Goal: Transaction & Acquisition: Purchase product/service

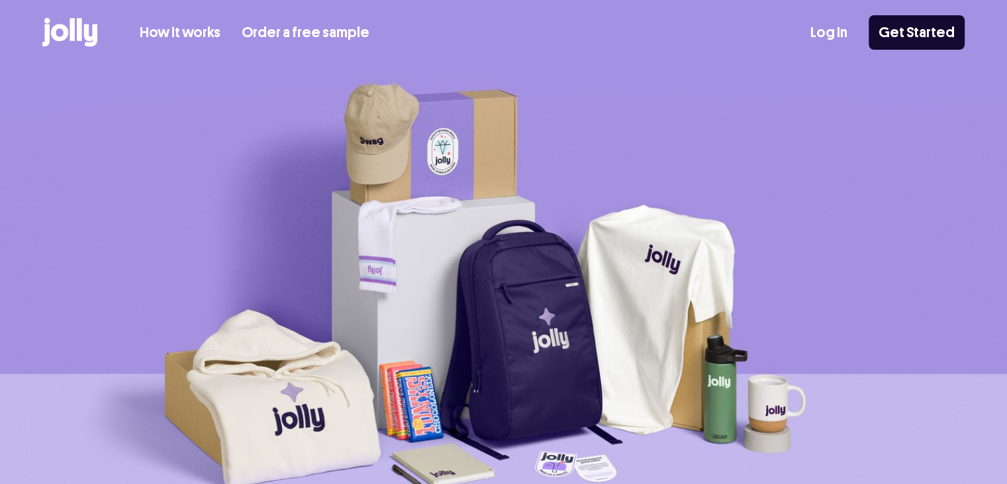
click at [74, 40] on icon at bounding box center [72, 29] width 5 height 23
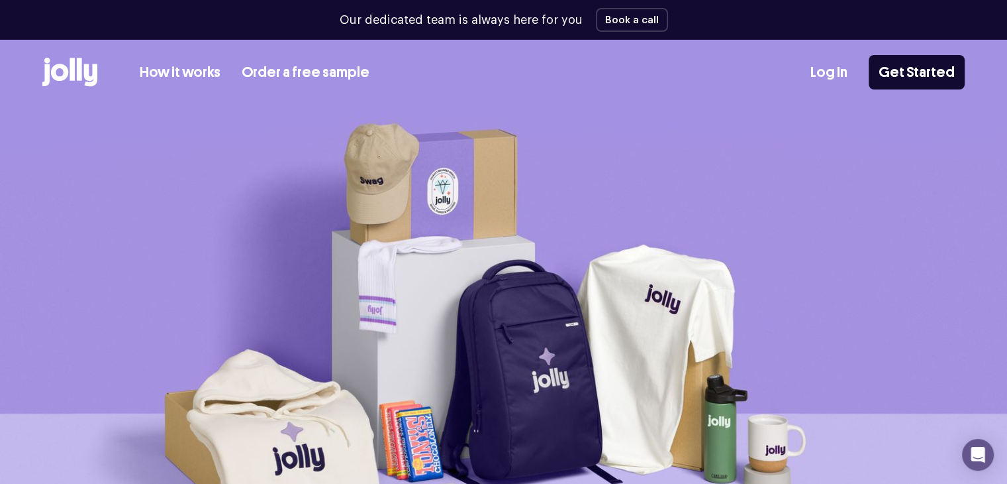
click at [167, 68] on link "How it works" at bounding box center [180, 73] width 81 height 22
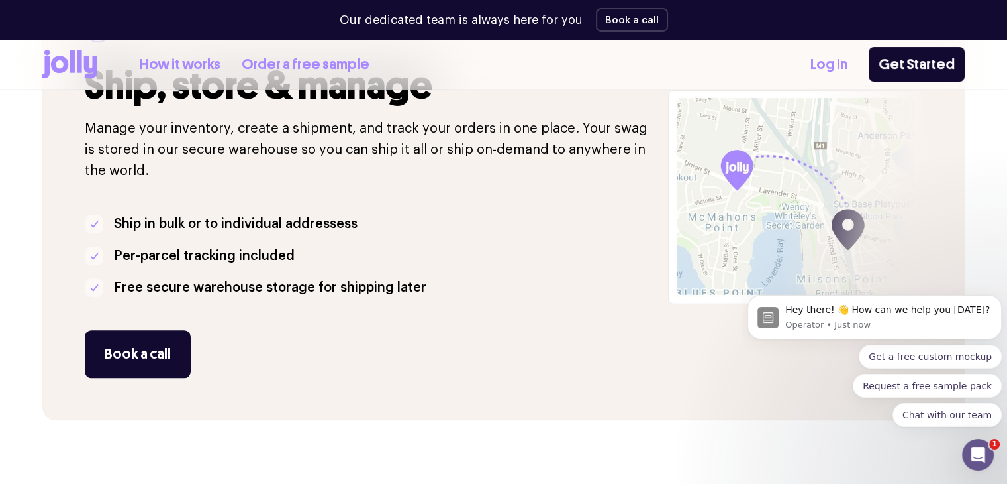
scroll to position [1209, 0]
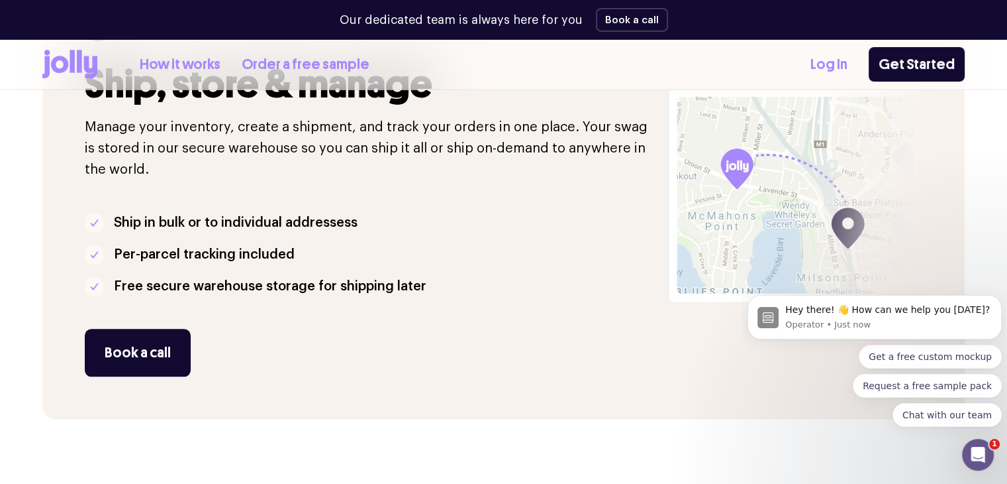
click at [82, 72] on icon at bounding box center [69, 64] width 55 height 29
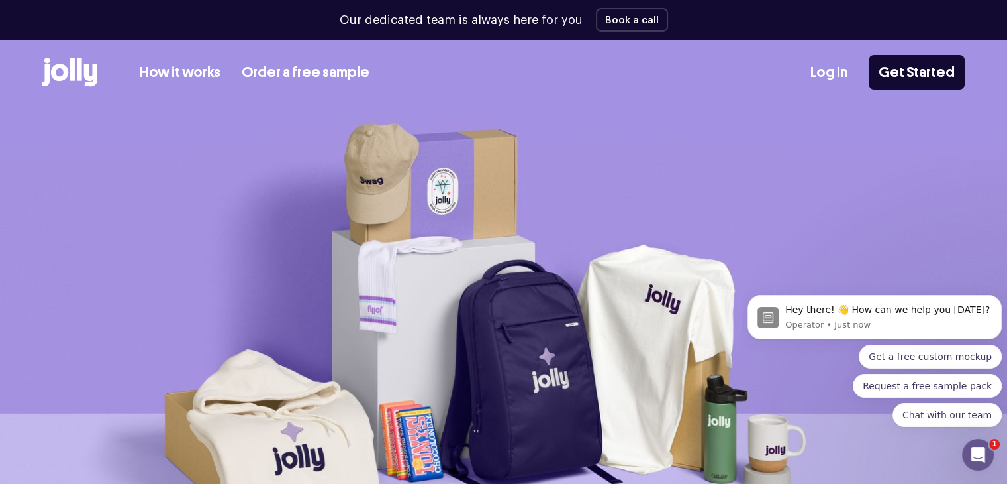
click at [37, 67] on div "How it works Order a free sample Log In Get Started" at bounding box center [503, 73] width 1007 height 66
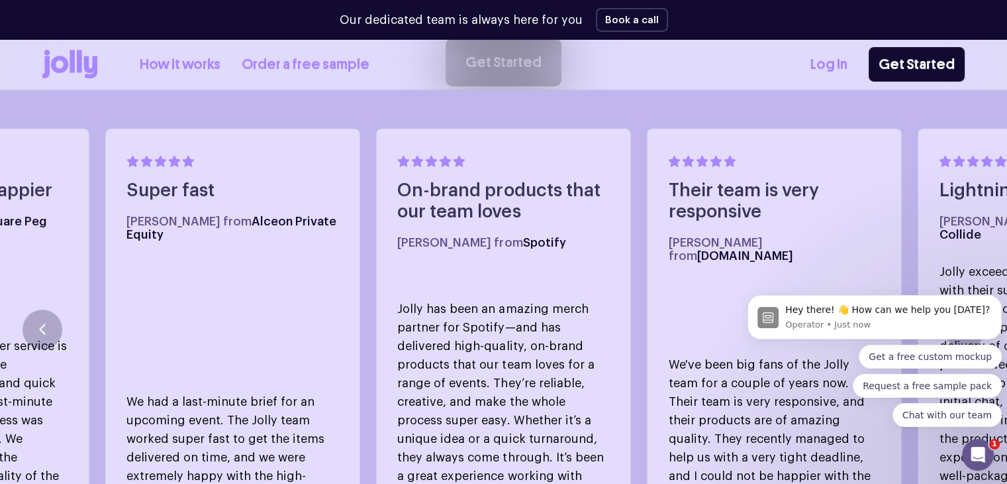
scroll to position [721, 0]
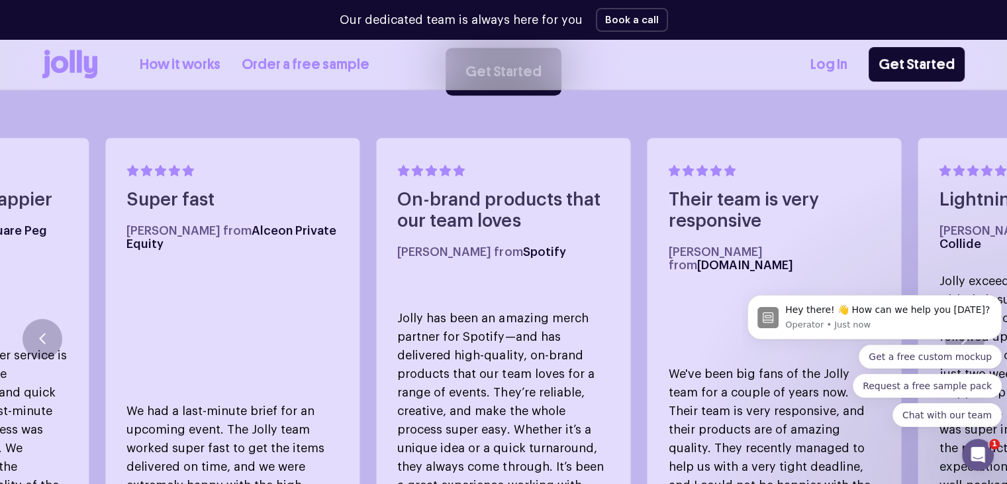
click at [967, 311] on body "Hey there! 👋 How can we help you today? Operator • Just now Get a free custom m…" at bounding box center [875, 350] width 254 height 185
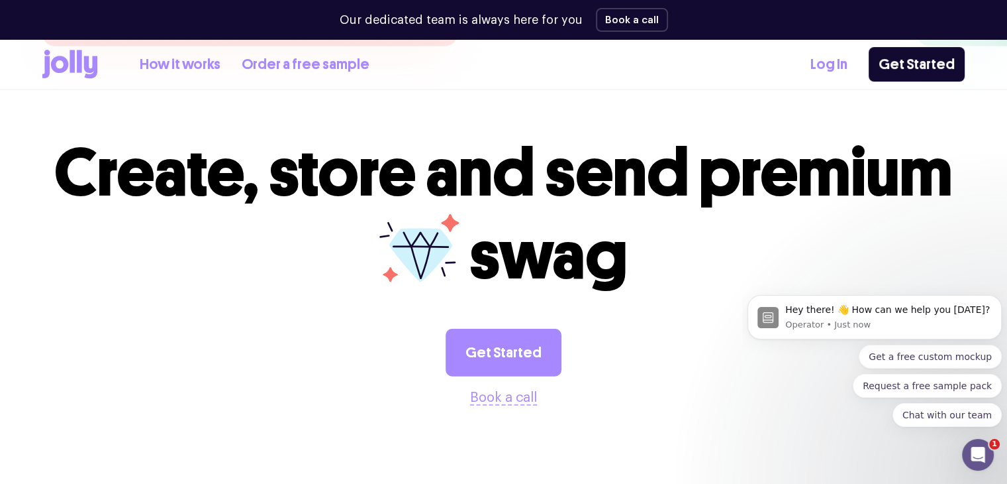
scroll to position [3715, 0]
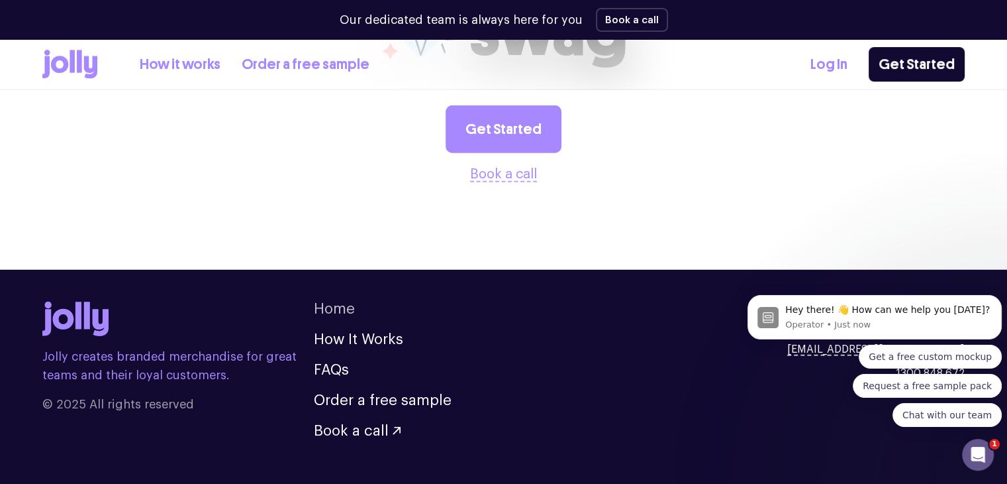
click at [342, 301] on link "Home" at bounding box center [334, 308] width 41 height 15
click at [370, 332] on link "How It Works" at bounding box center [358, 339] width 89 height 15
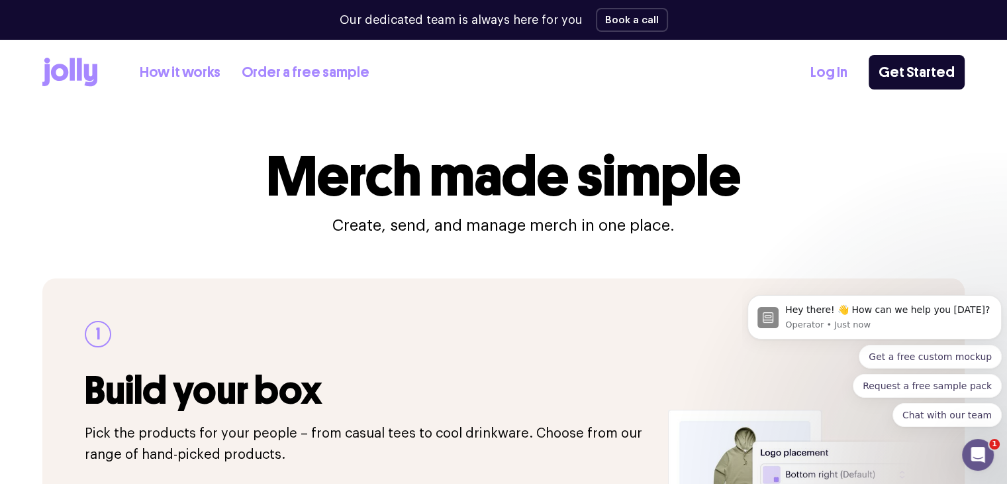
click at [82, 65] on icon at bounding box center [69, 72] width 55 height 29
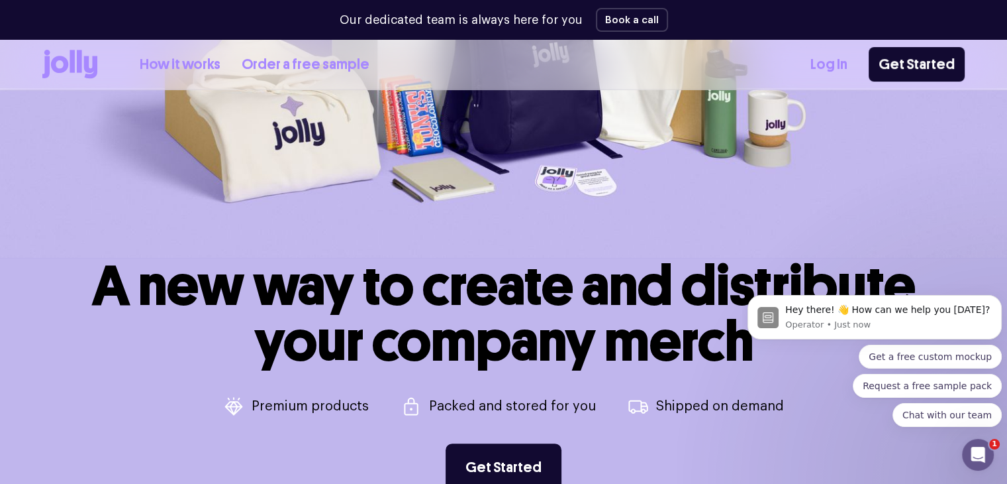
scroll to position [617, 0]
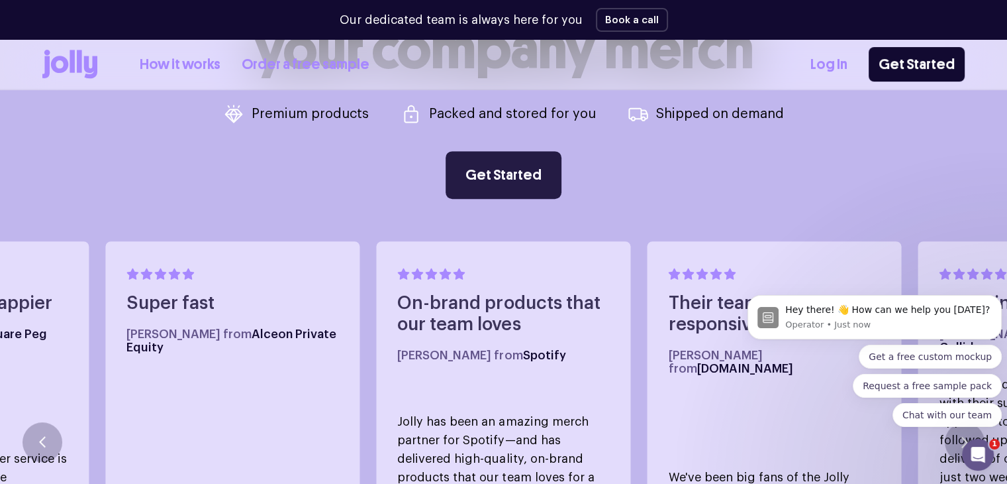
click at [489, 172] on link "Get Started" at bounding box center [504, 175] width 116 height 48
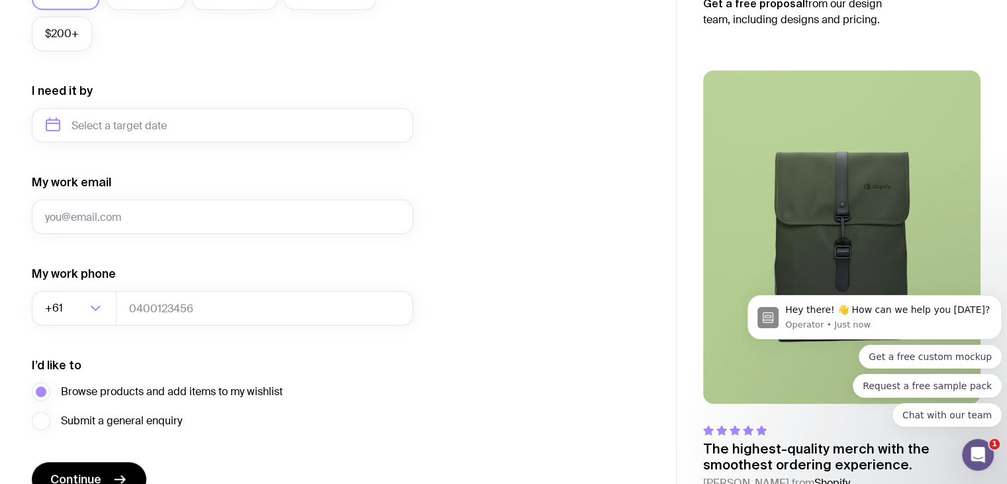
scroll to position [642, 0]
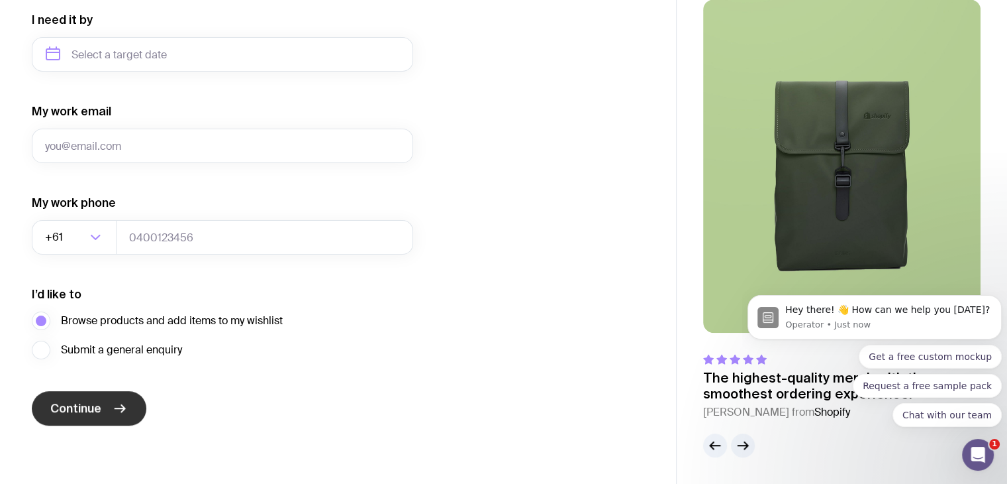
click at [110, 411] on button "Continue" at bounding box center [89, 408] width 115 height 34
click at [128, 405] on button "Continue" at bounding box center [89, 408] width 115 height 34
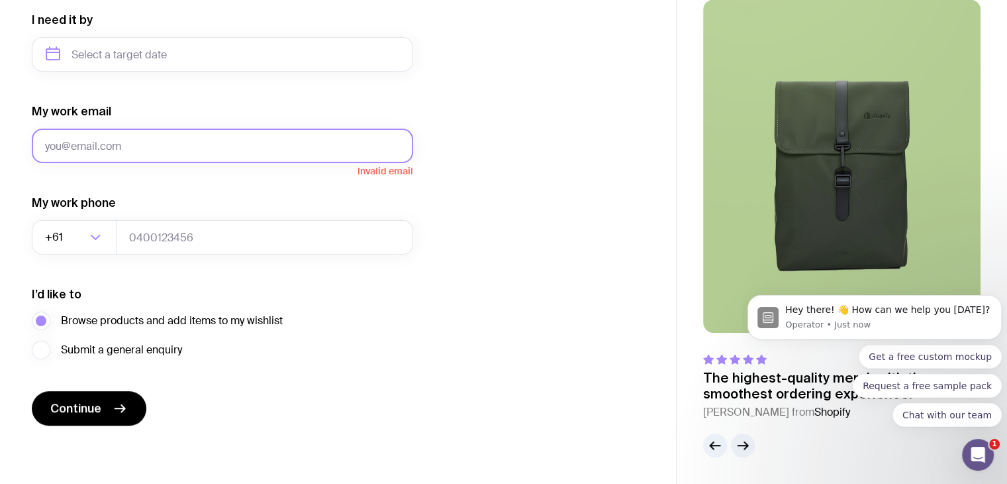
scroll to position [51, 0]
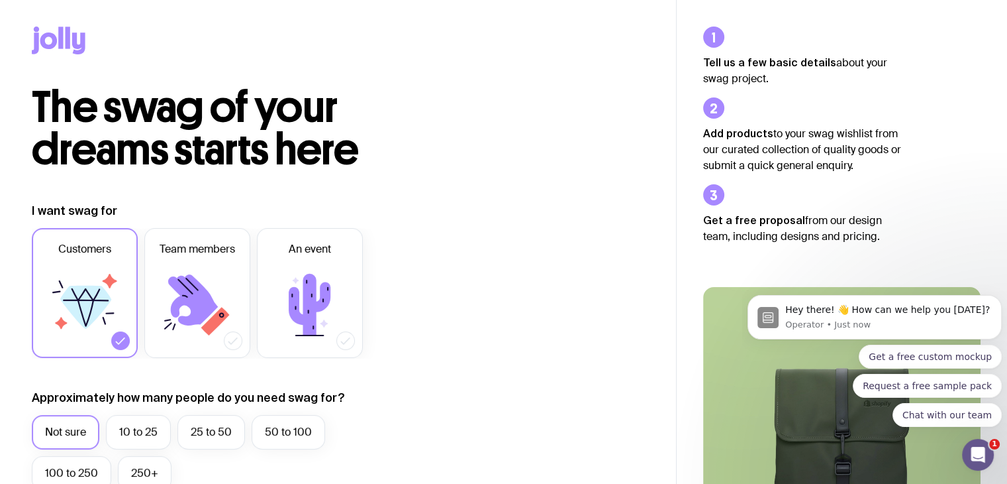
click at [62, 38] on icon at bounding box center [60, 37] width 5 height 22
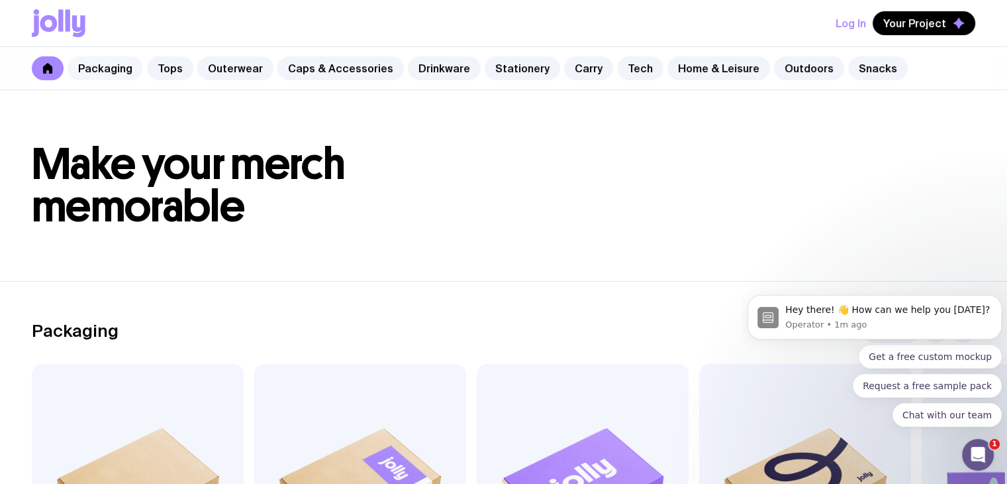
click at [117, 68] on link "Packaging" at bounding box center [106, 68] width 76 height 24
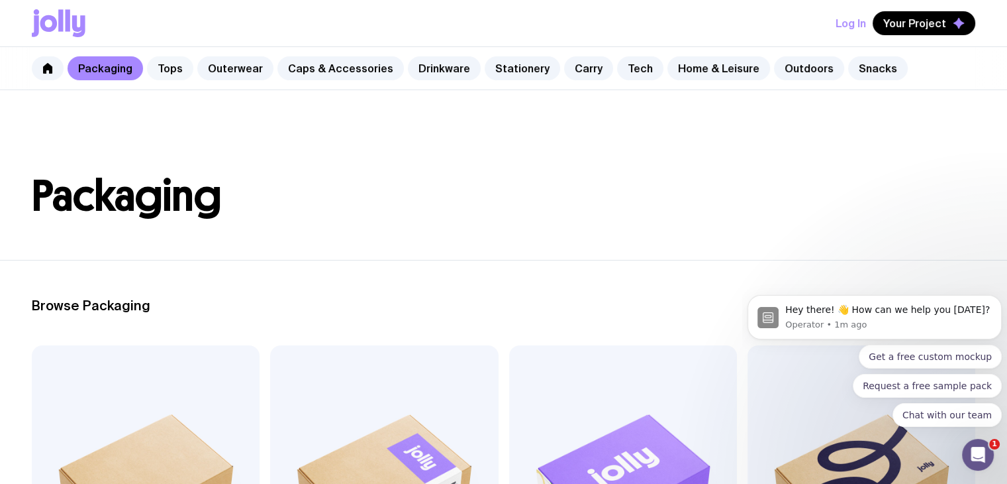
click at [180, 73] on link "Tops" at bounding box center [170, 68] width 46 height 24
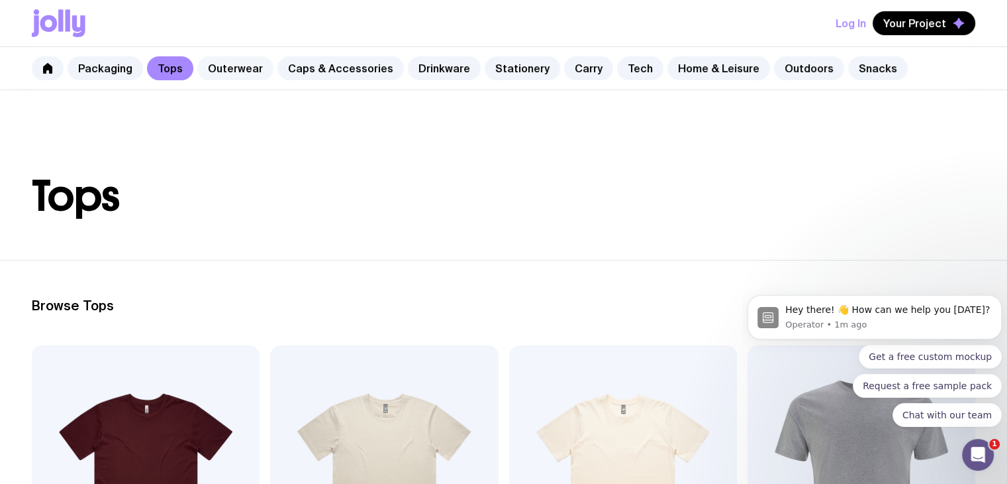
click at [233, 73] on link "Outerwear" at bounding box center [235, 68] width 76 height 24
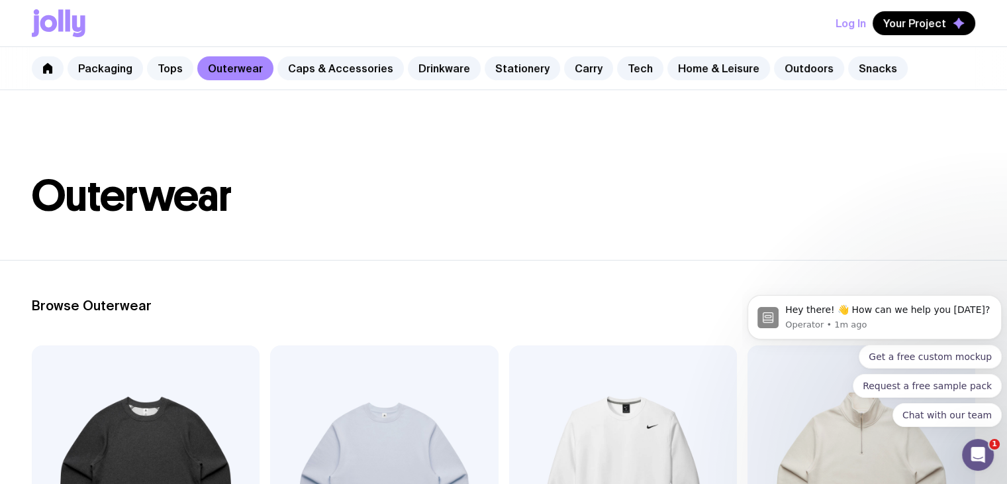
click at [164, 68] on link "Tops" at bounding box center [170, 68] width 46 height 24
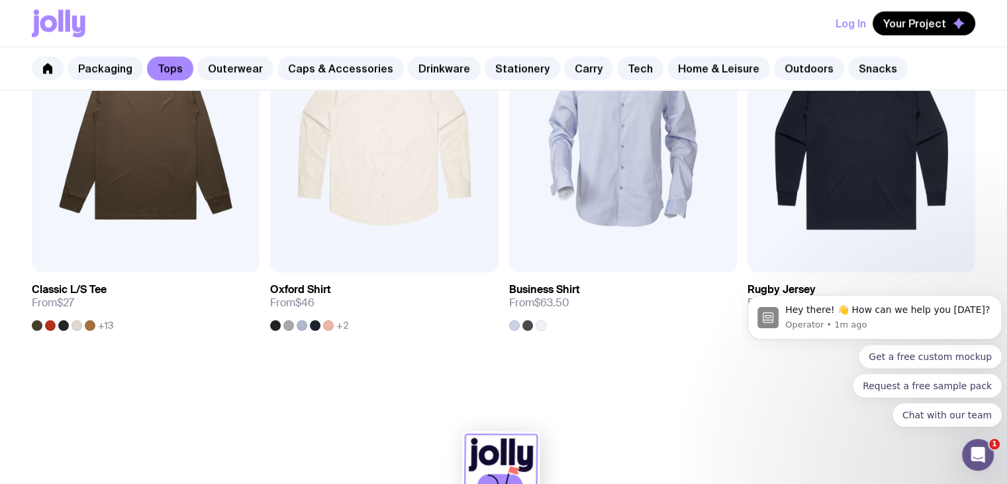
scroll to position [1539, 0]
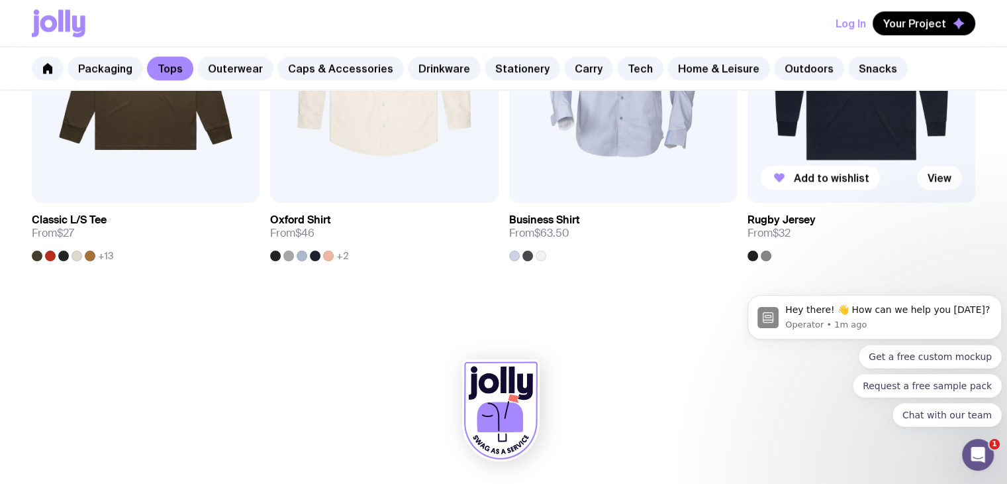
click at [857, 132] on img at bounding box center [862, 66] width 228 height 274
click at [244, 78] on link "Outerwear" at bounding box center [235, 68] width 76 height 24
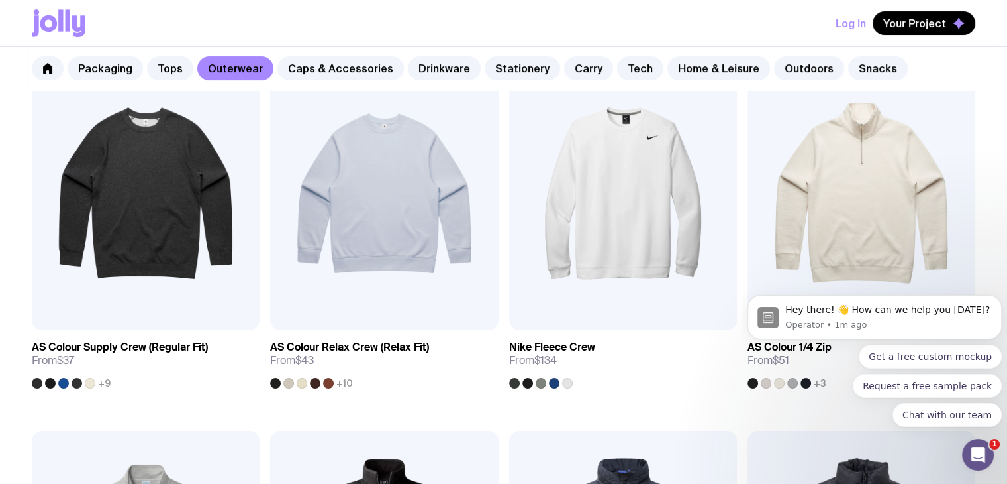
scroll to position [254, 0]
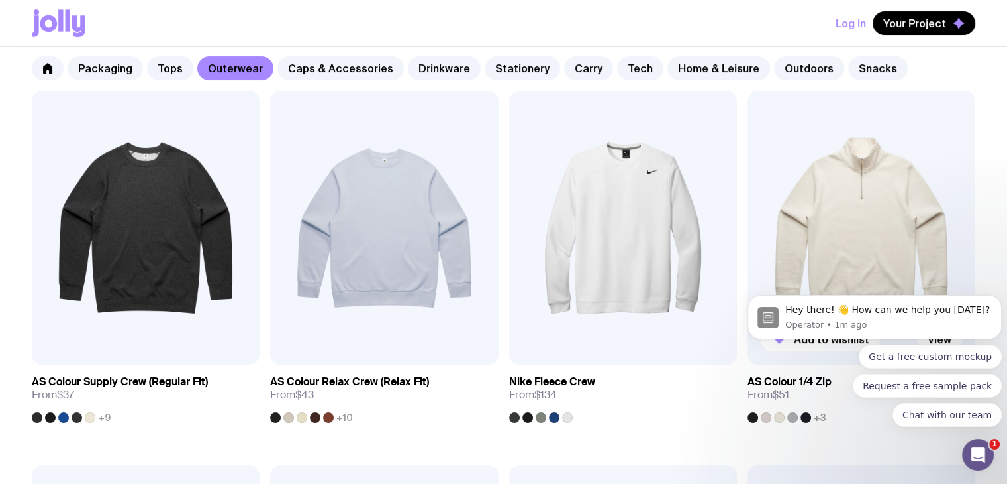
click at [870, 232] on img at bounding box center [862, 228] width 228 height 274
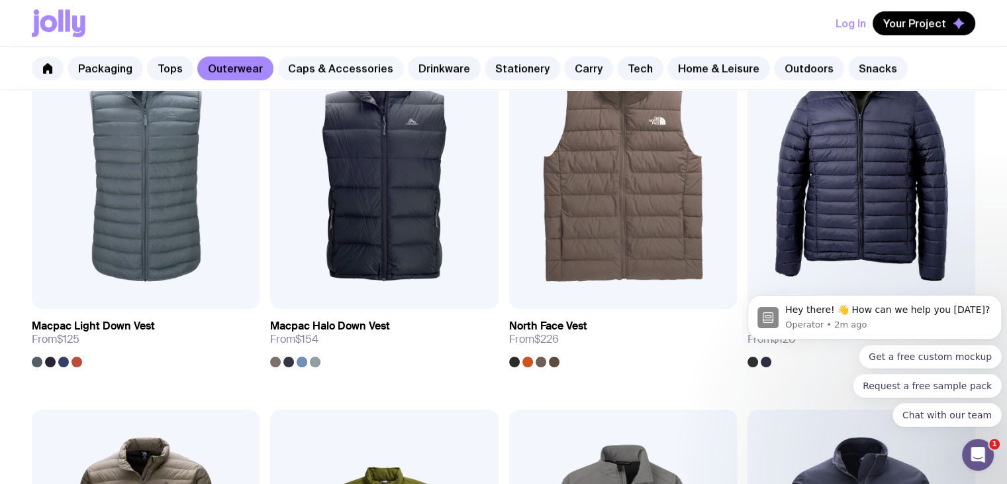
scroll to position [868, 0]
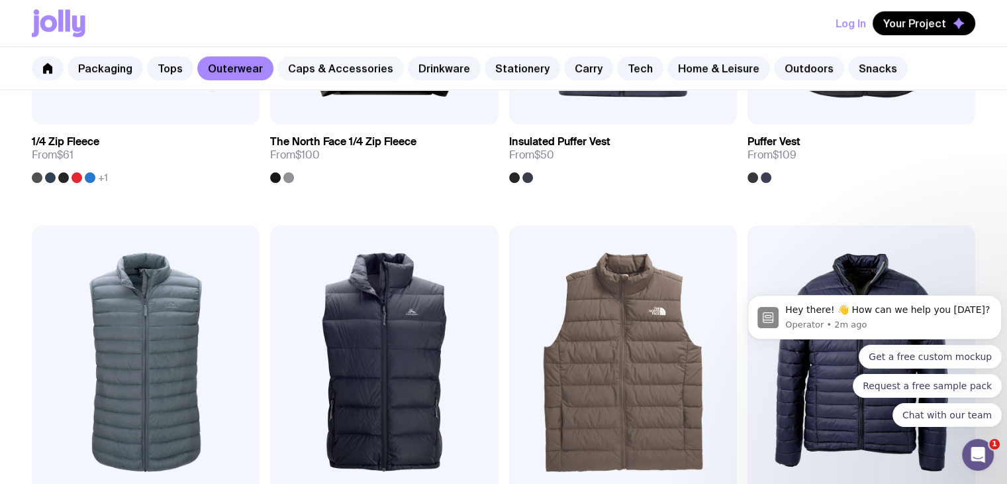
click at [362, 62] on link "Caps & Accessories" at bounding box center [341, 68] width 127 height 24
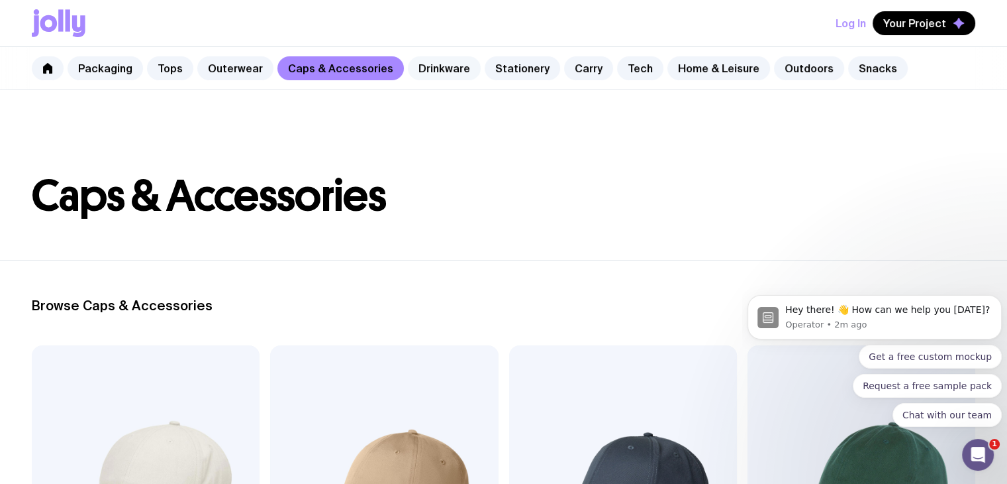
click at [408, 67] on link "Drinkware" at bounding box center [444, 68] width 73 height 24
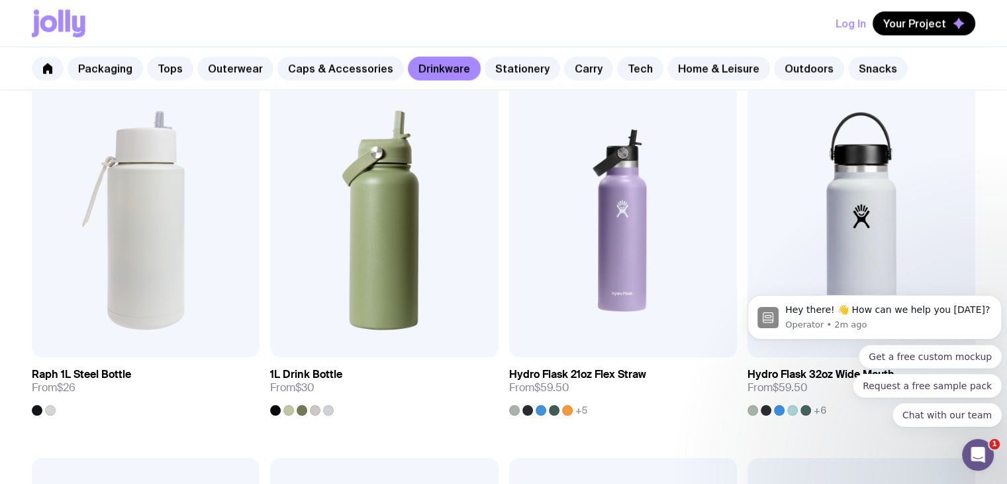
scroll to position [1758, 0]
click at [297, 411] on div at bounding box center [302, 410] width 11 height 11
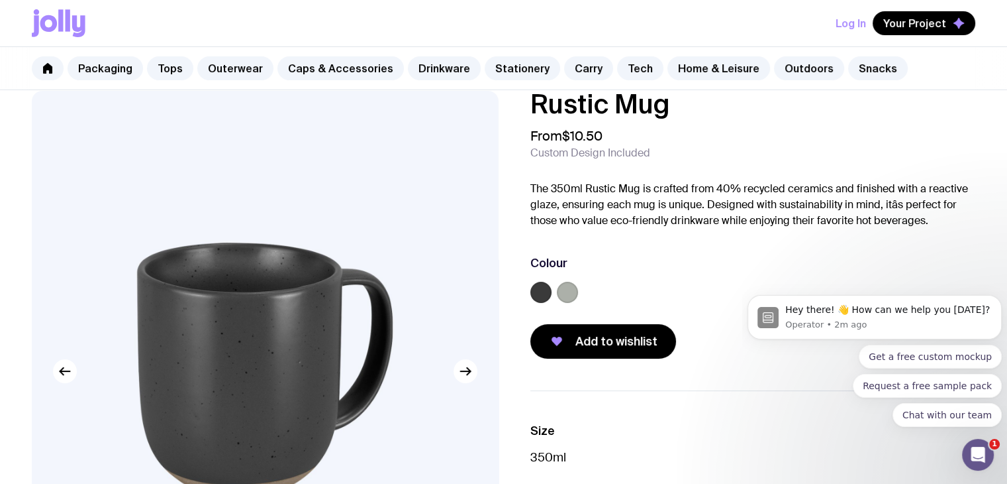
scroll to position [20, 0]
click at [511, 70] on link "Stationery" at bounding box center [523, 68] width 76 height 24
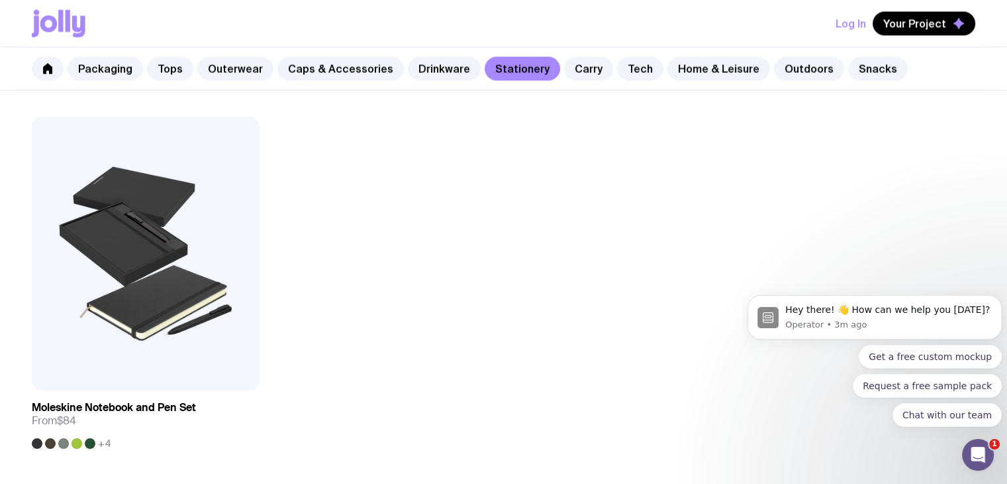
scroll to position [2474, 0]
click at [570, 70] on link "Carry" at bounding box center [588, 68] width 49 height 24
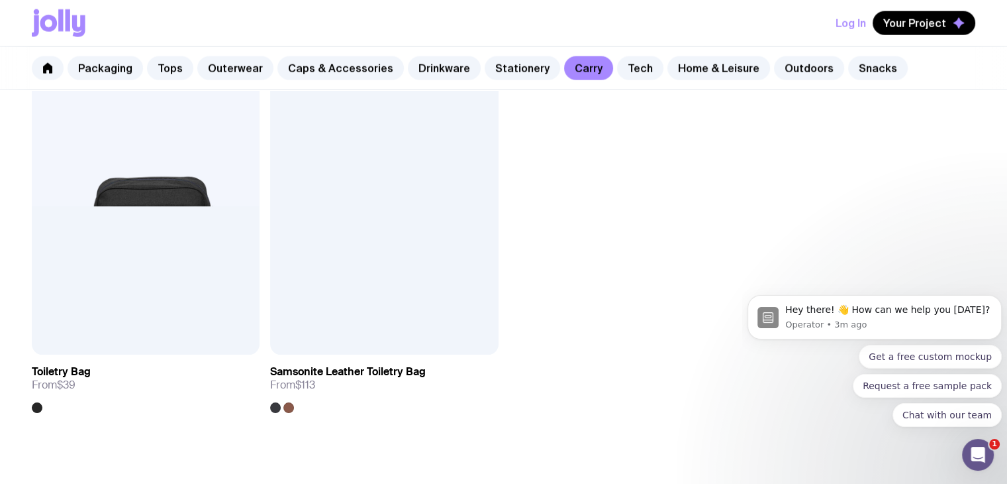
scroll to position [3260, 0]
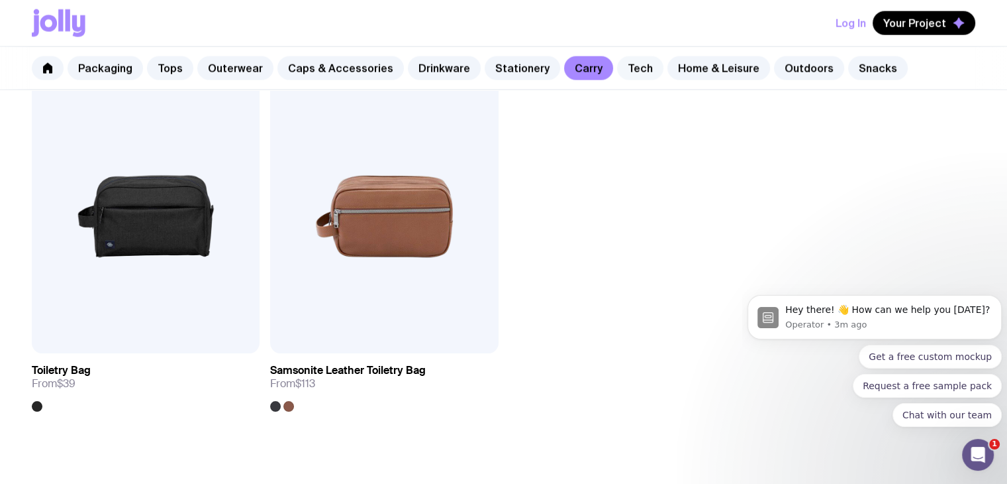
click at [625, 75] on link "Tech" at bounding box center [640, 68] width 46 height 24
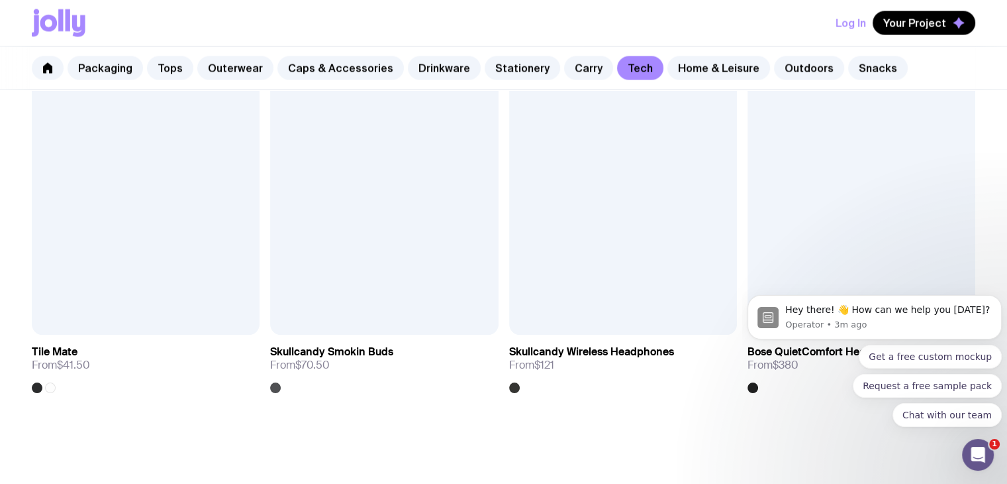
scroll to position [2530, 0]
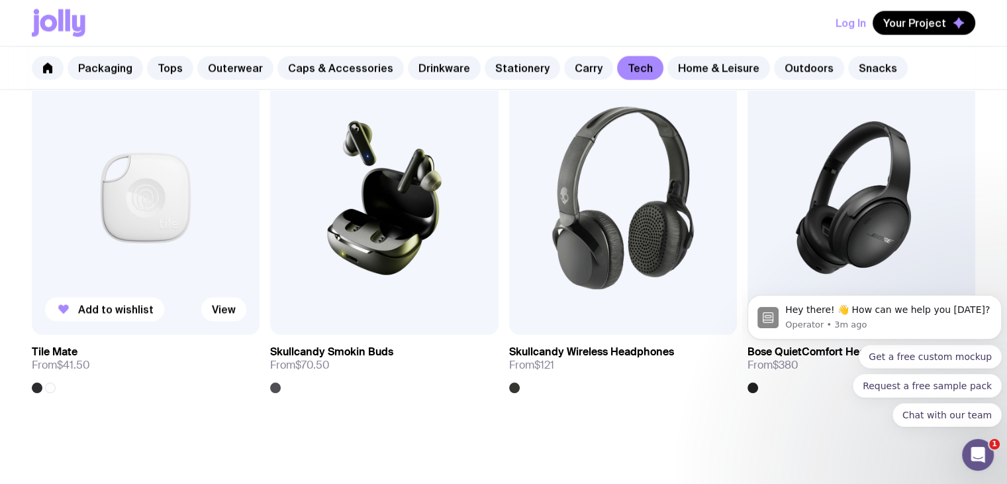
click at [175, 199] on img at bounding box center [146, 198] width 228 height 274
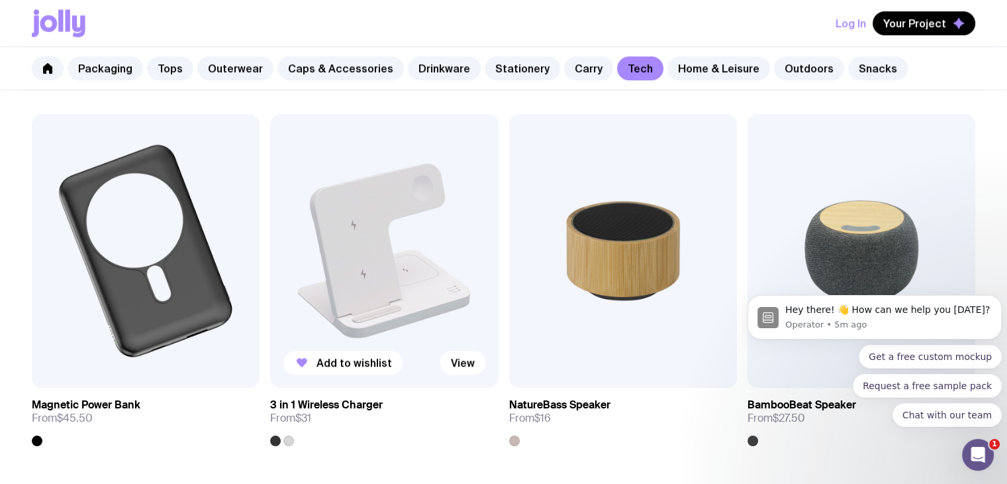
scroll to position [835, 0]
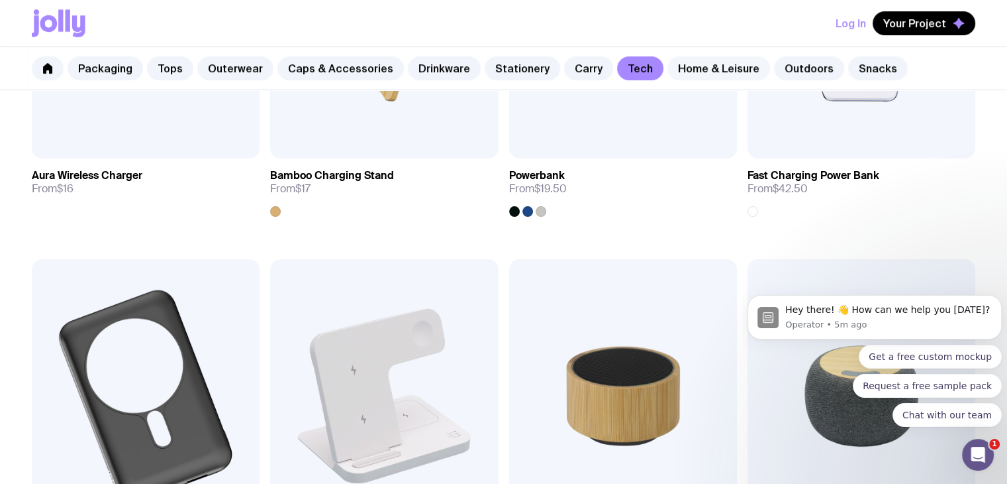
click at [711, 64] on link "Home & Leisure" at bounding box center [719, 68] width 103 height 24
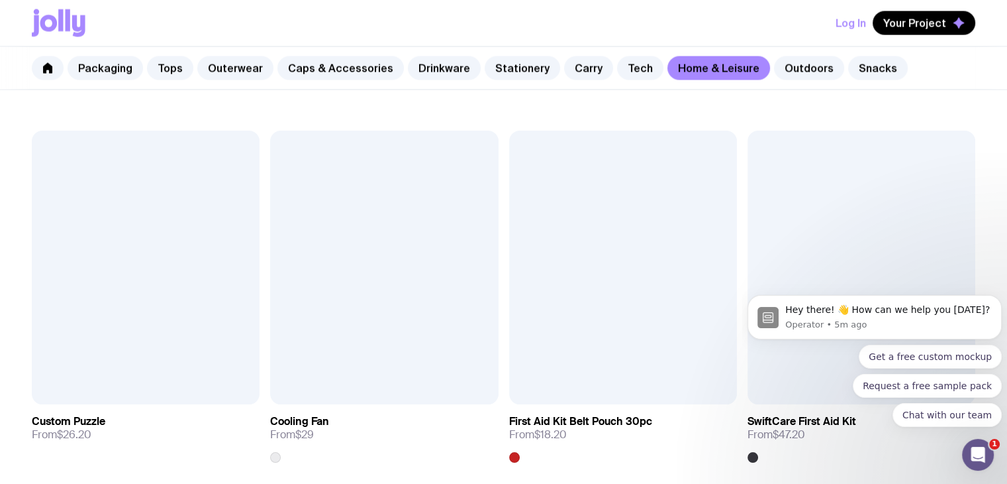
scroll to position [2834, 0]
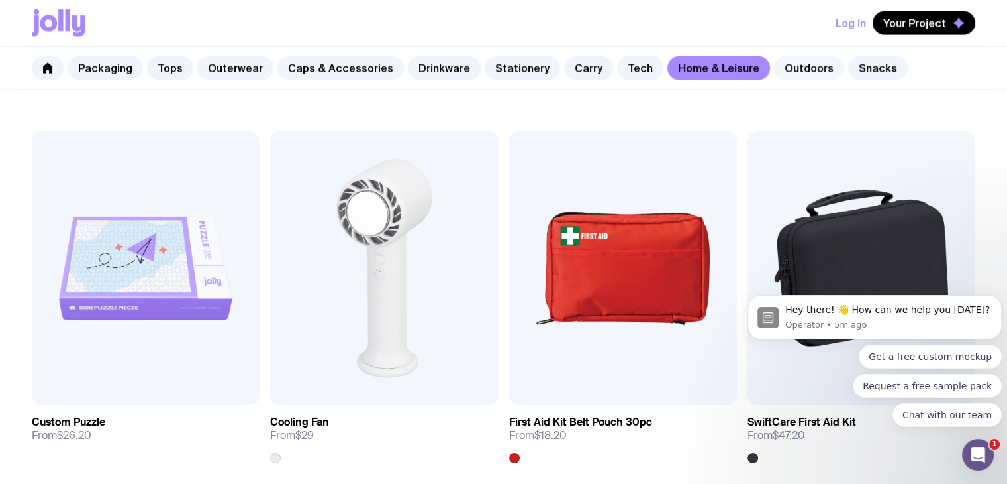
click at [784, 77] on link "Outdoors" at bounding box center [809, 68] width 70 height 24
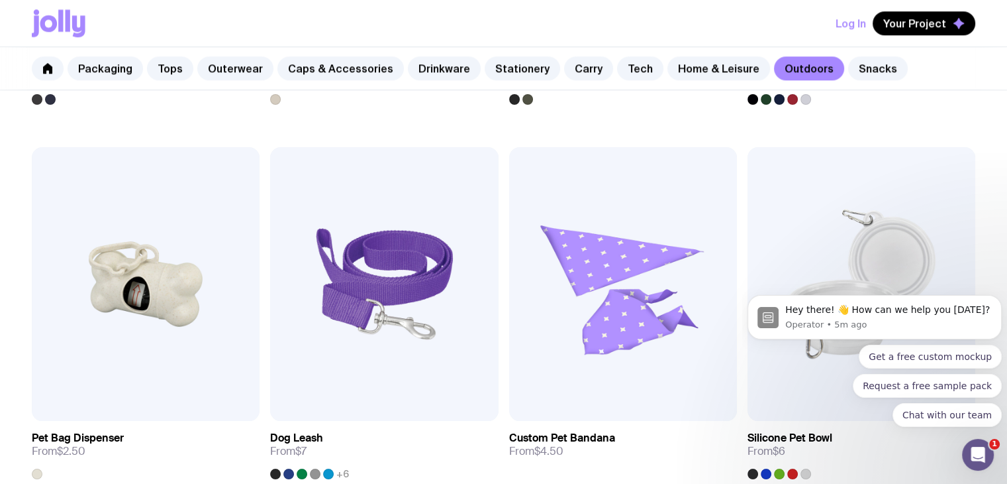
scroll to position [1693, 0]
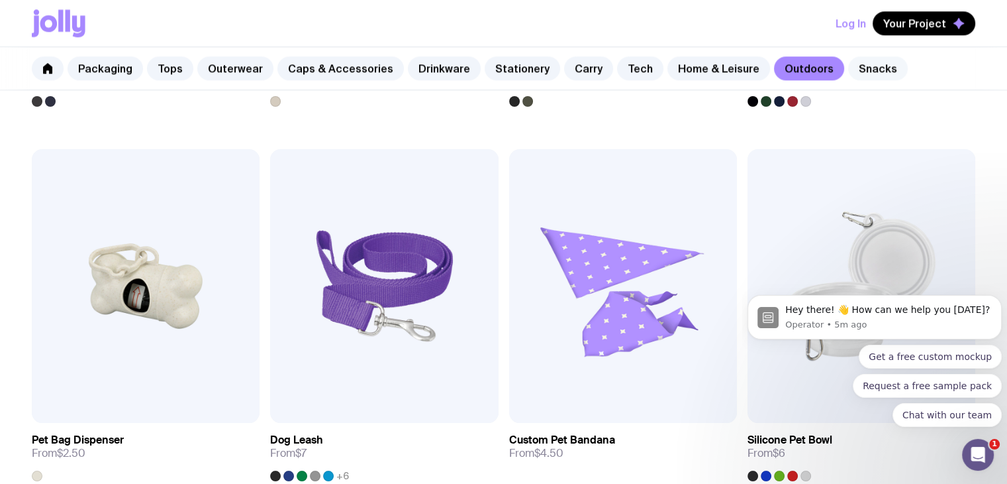
click at [856, 67] on link "Snacks" at bounding box center [878, 68] width 60 height 24
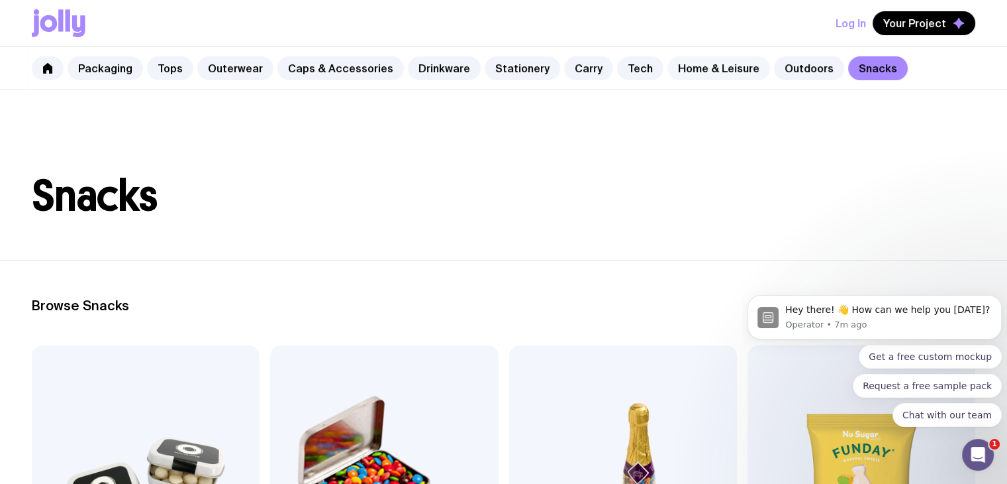
click at [692, 68] on link "Home & Leisure" at bounding box center [719, 68] width 103 height 24
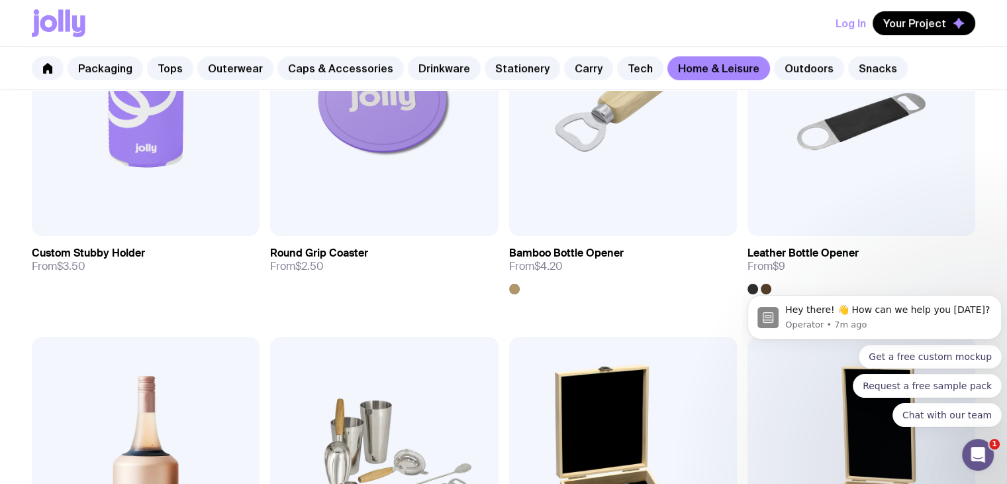
scroll to position [383, 0]
click at [623, 67] on link "Tech" at bounding box center [640, 68] width 46 height 24
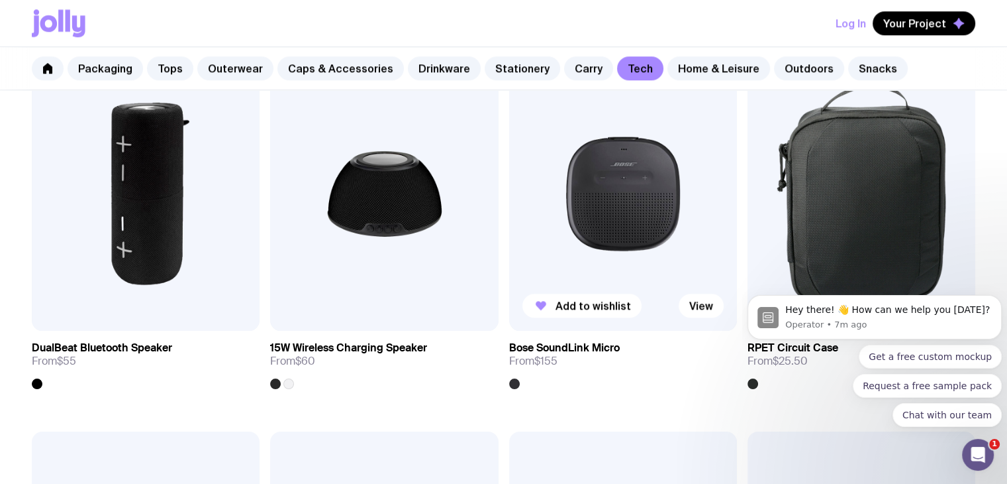
scroll to position [1403, 0]
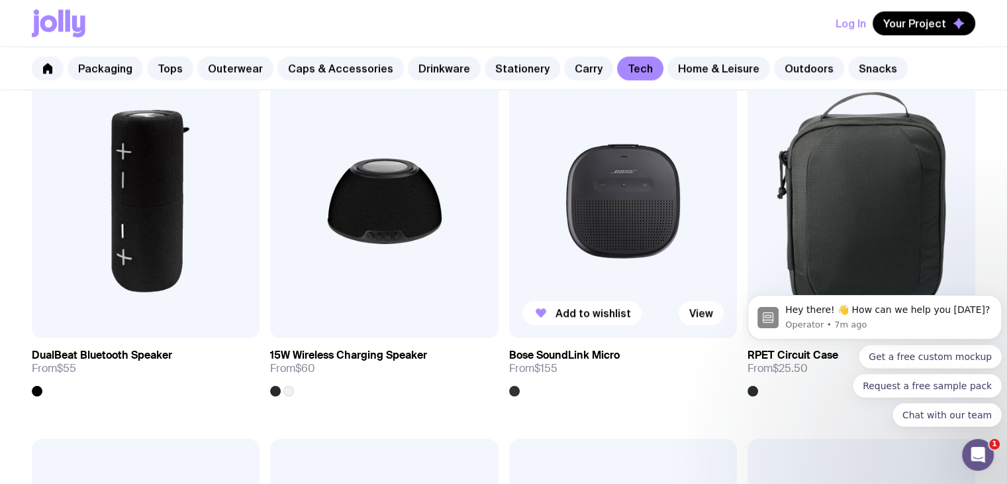
click at [618, 169] on img at bounding box center [623, 201] width 228 height 274
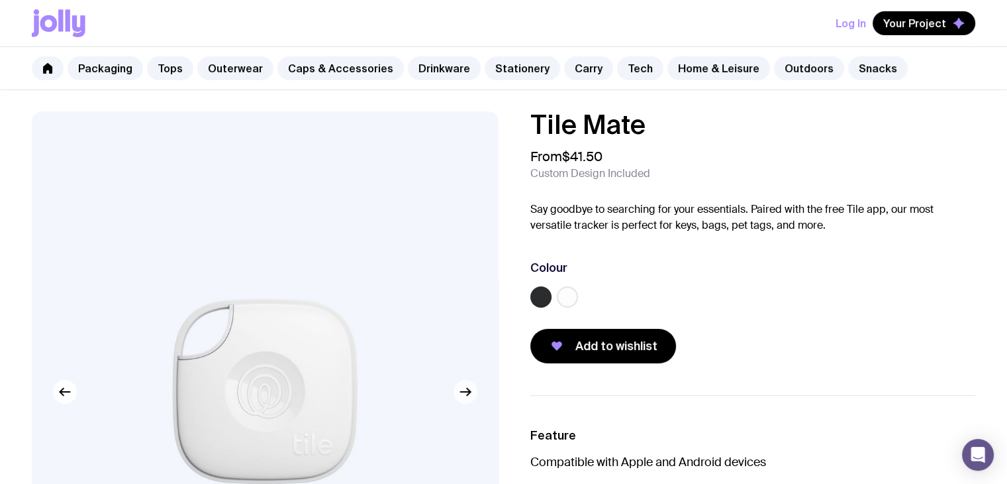
click at [468, 399] on button "button" at bounding box center [466, 392] width 24 height 24
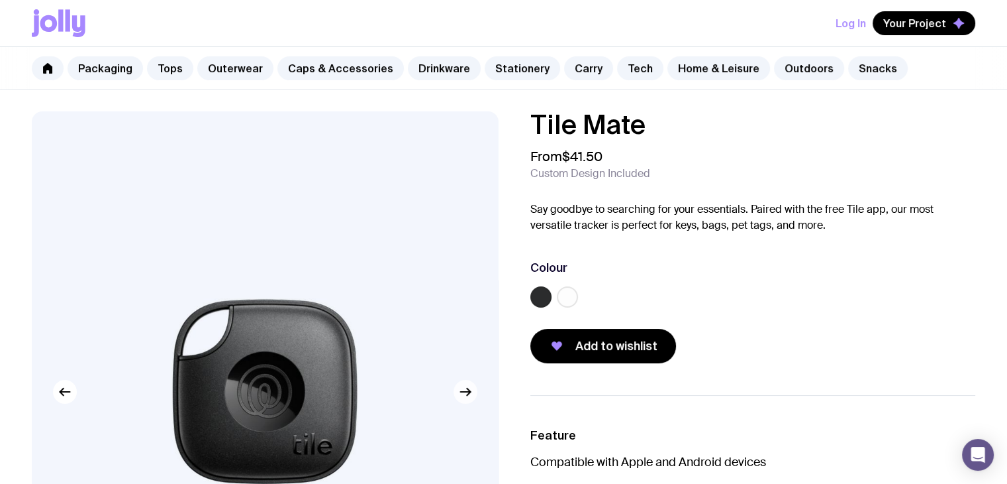
click at [468, 399] on button "button" at bounding box center [466, 392] width 24 height 24
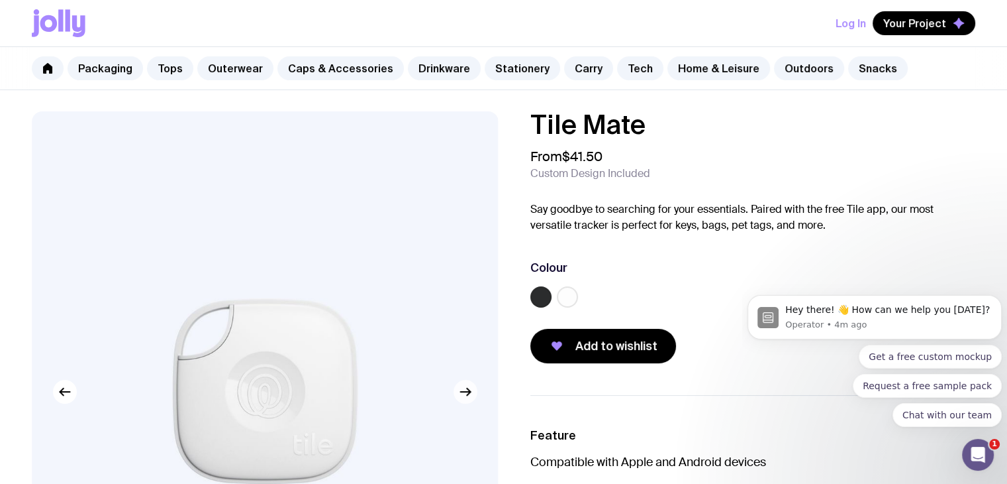
click at [468, 399] on button "button" at bounding box center [466, 392] width 24 height 24
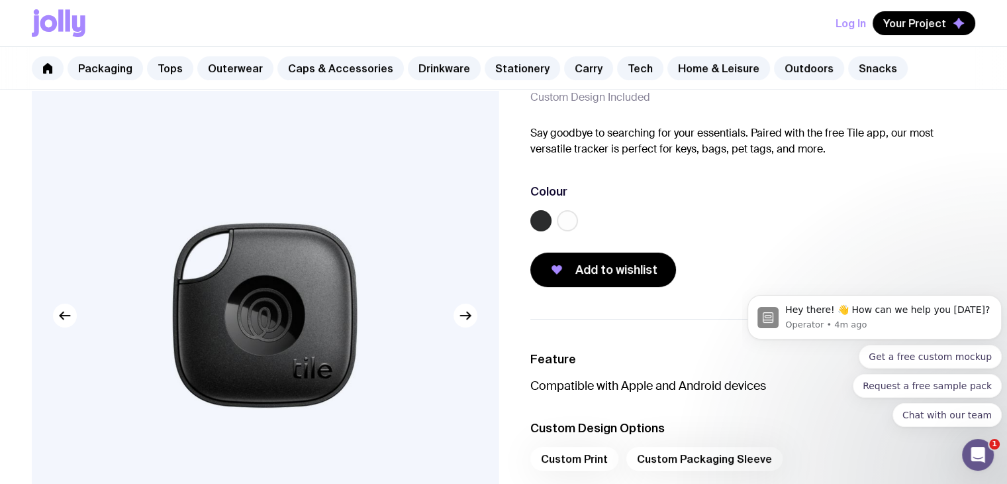
scroll to position [76, 0]
click at [470, 325] on button "button" at bounding box center [466, 316] width 24 height 24
